Goal: Navigation & Orientation: Go to known website

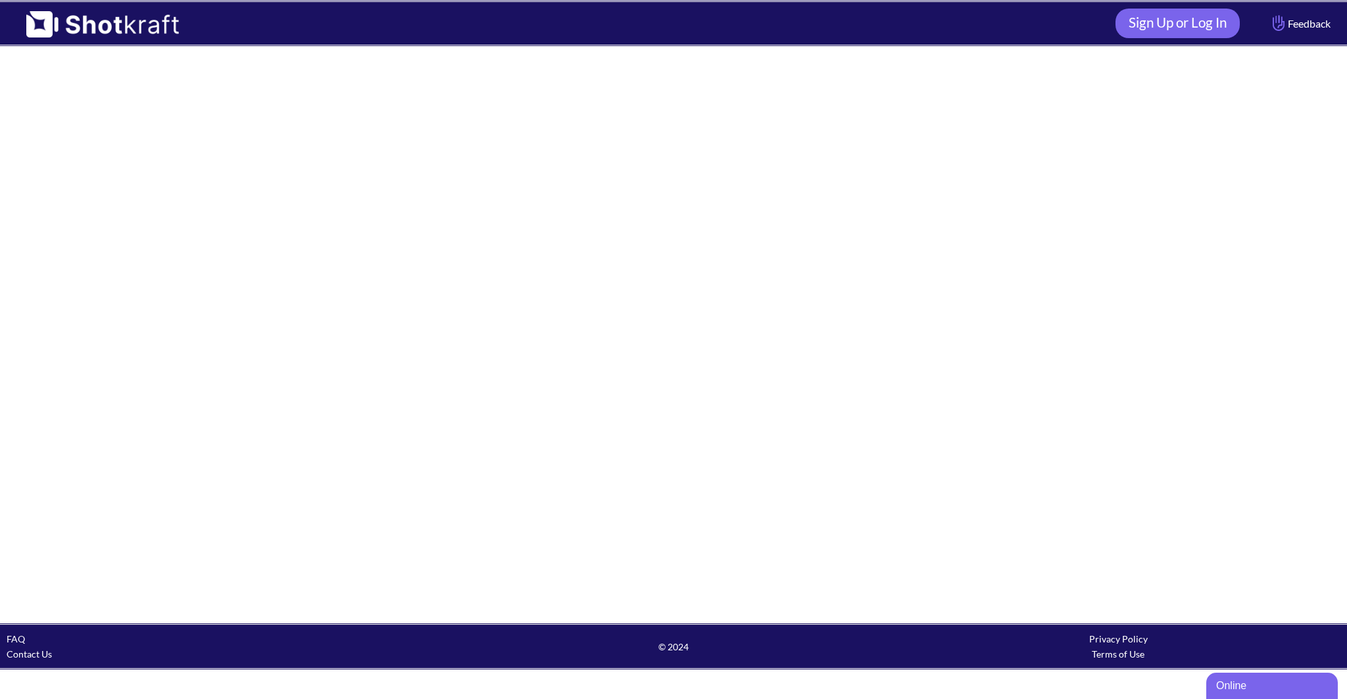
click at [48, 20] on img at bounding box center [96, 20] width 192 height 36
